Goal: Navigation & Orientation: Go to known website

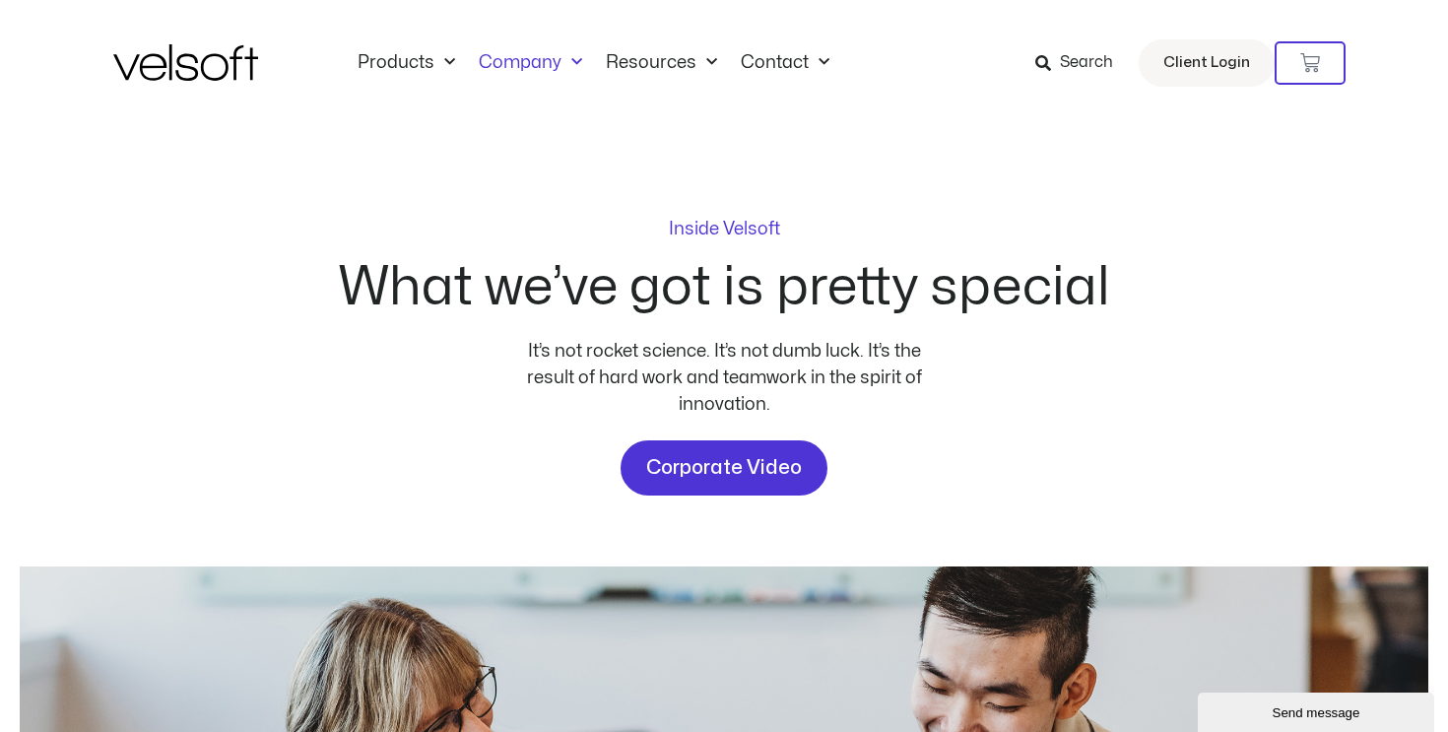
click at [200, 62] on img at bounding box center [185, 62] width 145 height 36
